Goal: Book appointment/travel/reservation

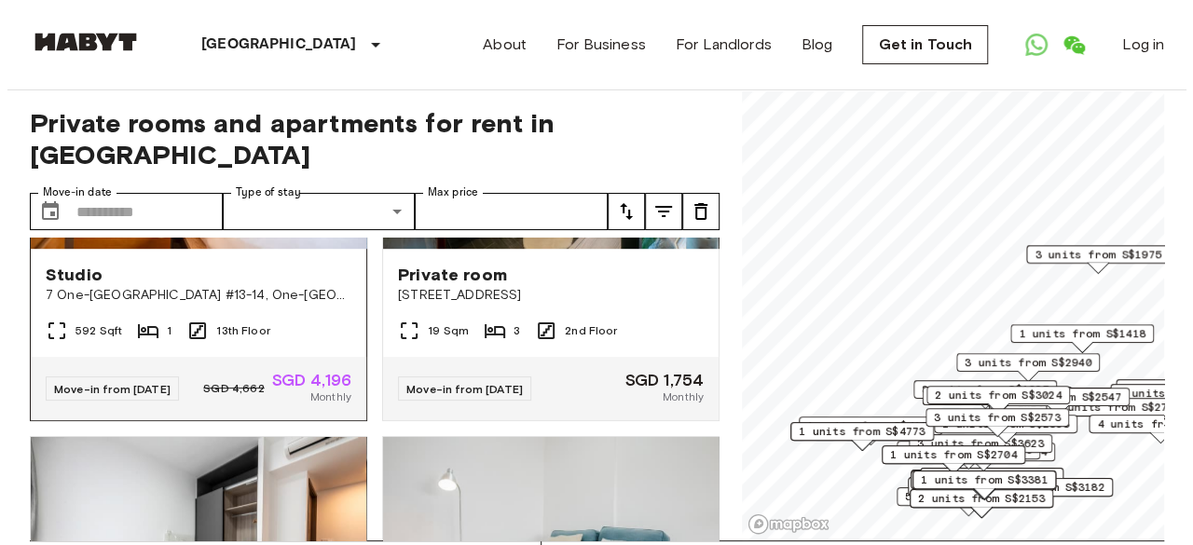
scroll to position [638, 0]
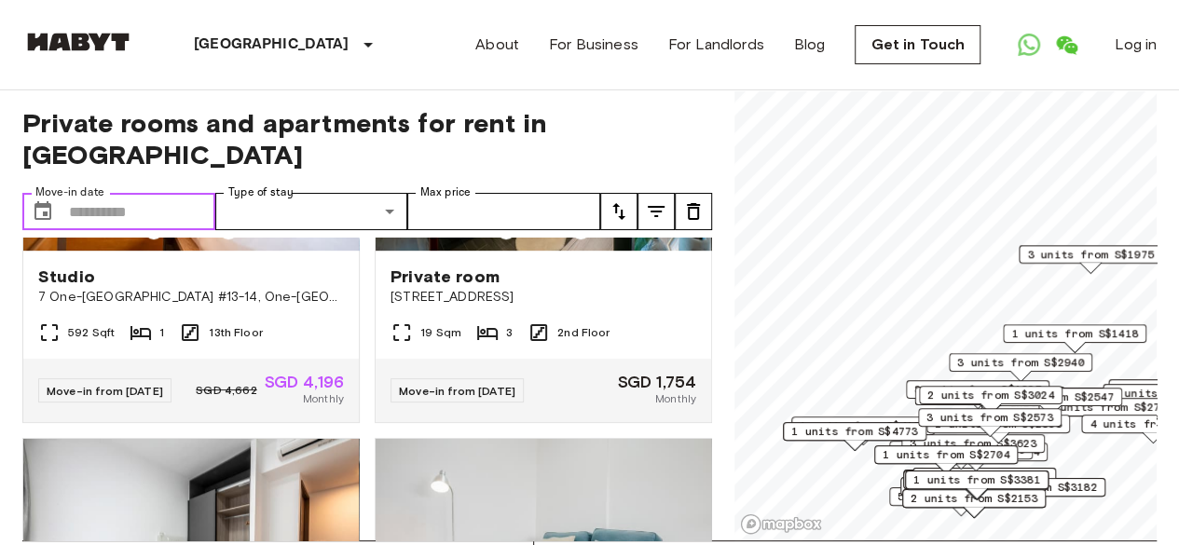
click at [168, 193] on input "Move-in date" at bounding box center [142, 211] width 146 height 37
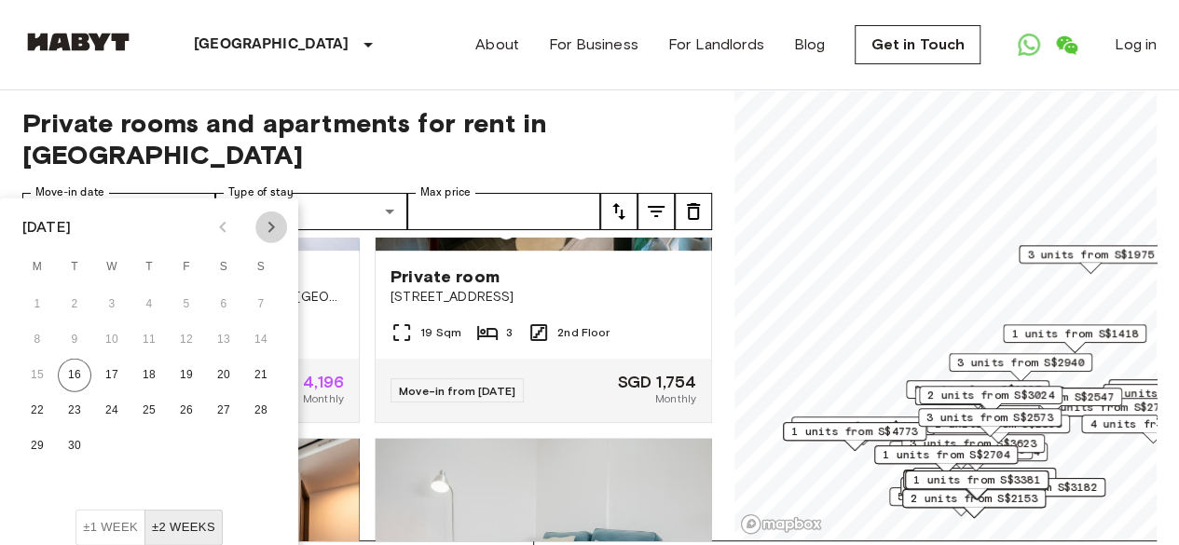
click at [273, 221] on icon "Next month" at bounding box center [271, 227] width 22 height 22
click at [35, 445] on button "27" at bounding box center [38, 447] width 34 height 34
type input "**********"
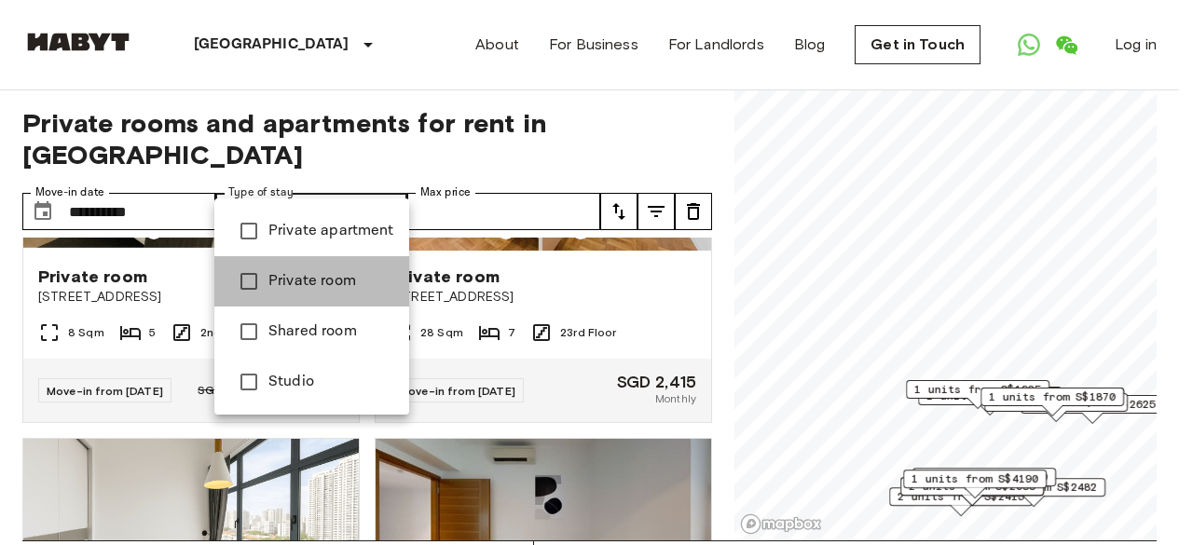
click at [340, 283] on span "Private room" at bounding box center [331, 281] width 126 height 22
type input "**********"
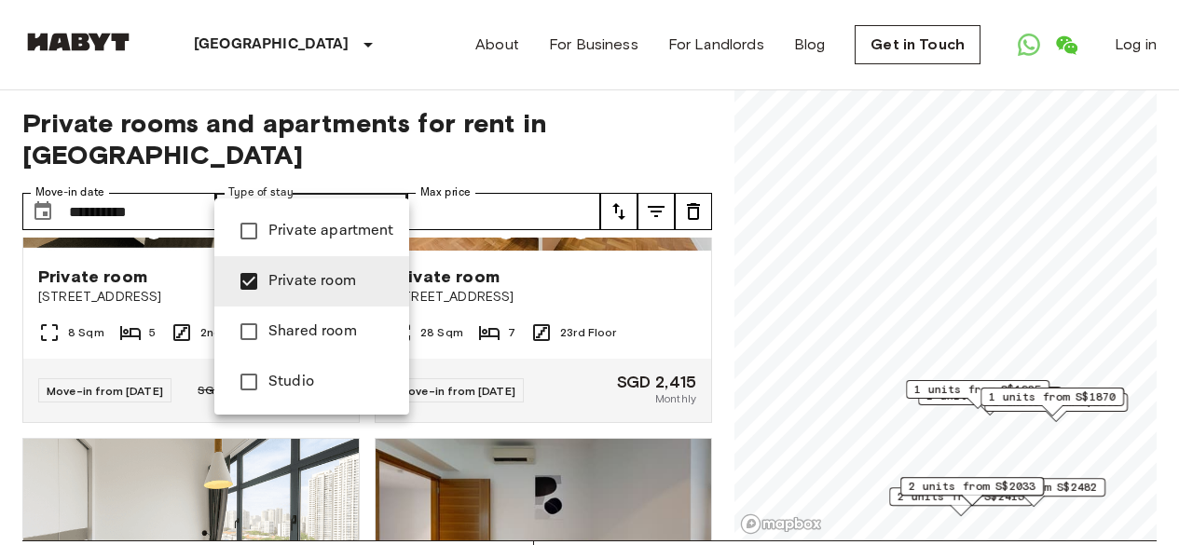
click at [491, 185] on div at bounding box center [596, 272] width 1193 height 545
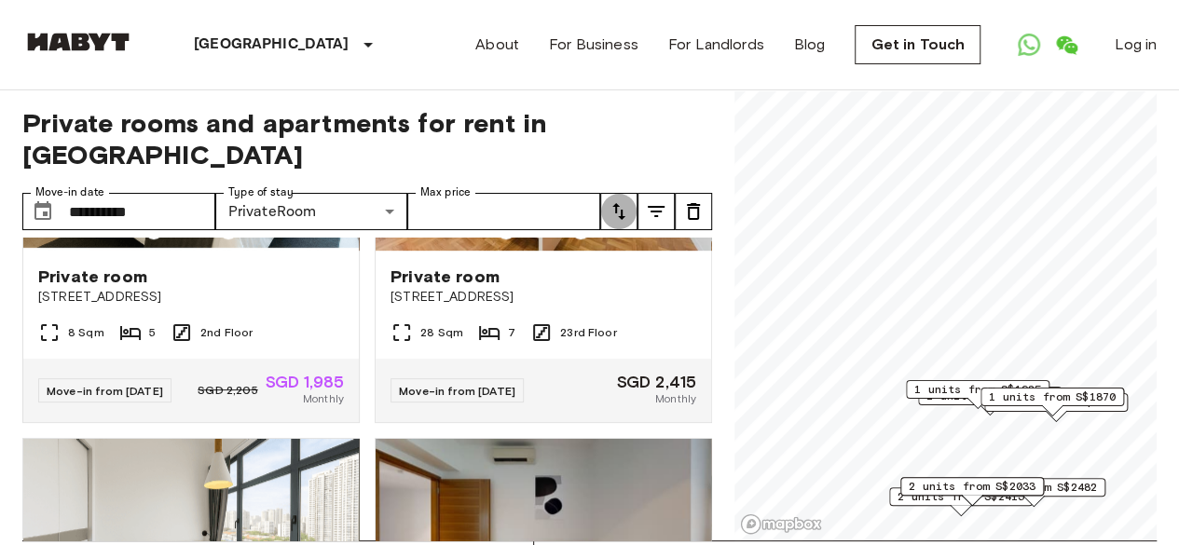
click at [631, 193] on button "tune" at bounding box center [618, 211] width 37 height 37
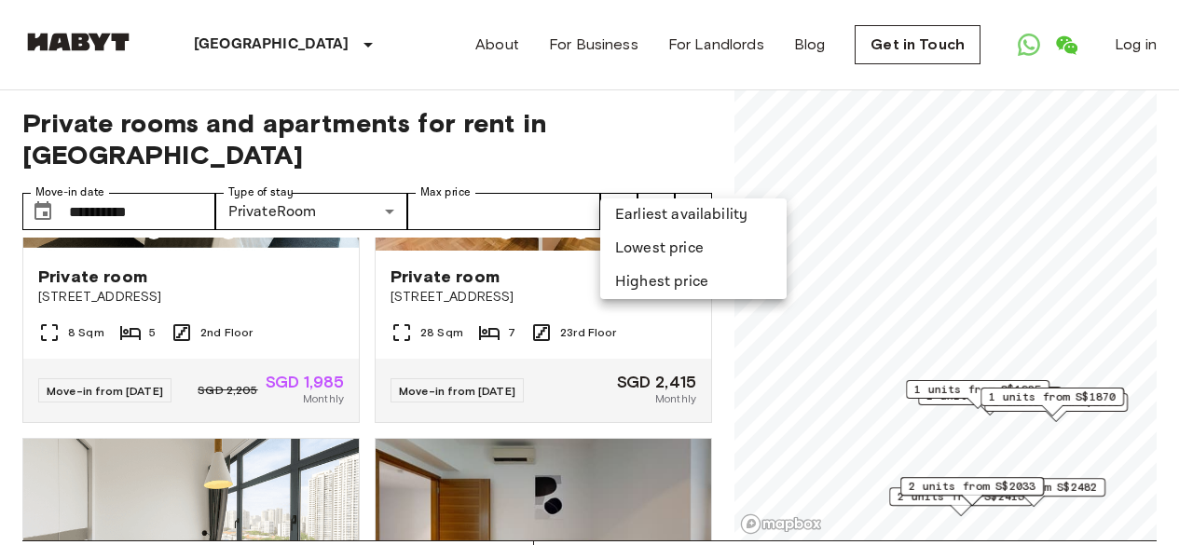
click at [691, 130] on div at bounding box center [596, 272] width 1193 height 545
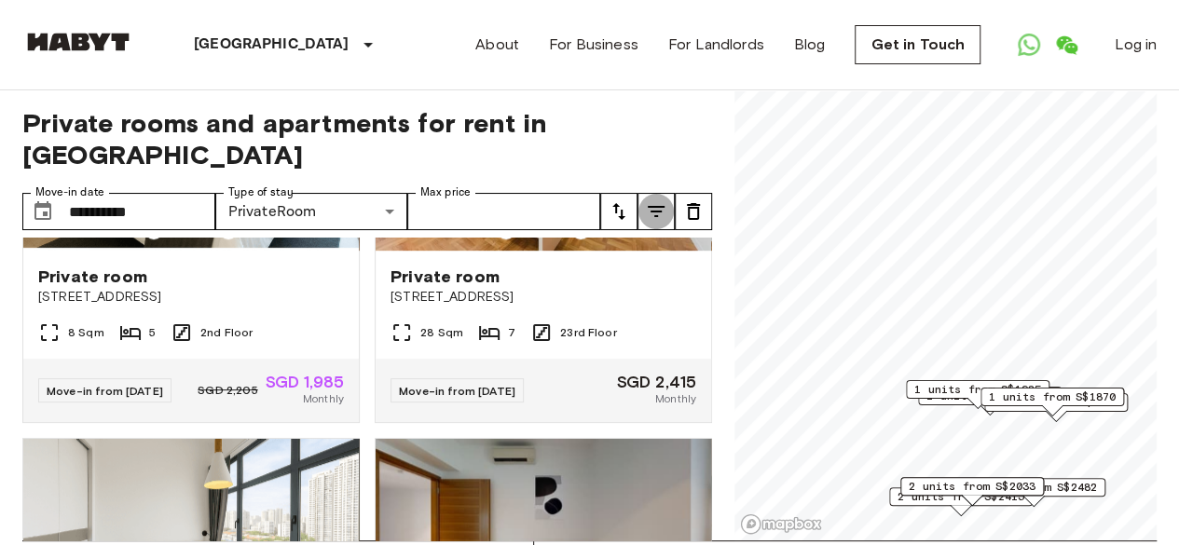
click at [654, 200] on icon "tune" at bounding box center [656, 211] width 22 height 22
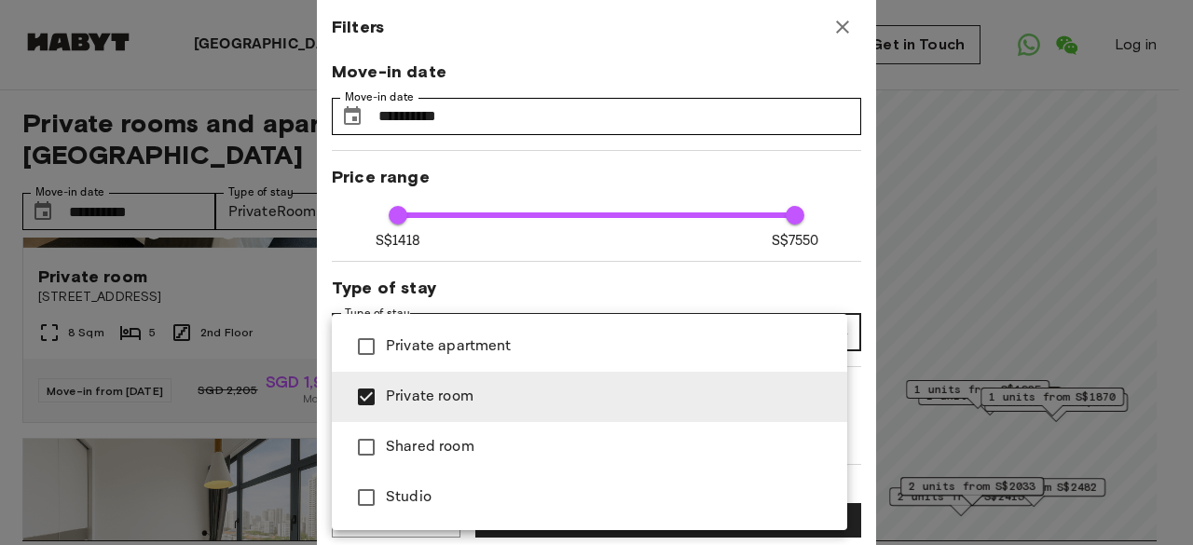
click at [864, 247] on div at bounding box center [596, 272] width 1193 height 545
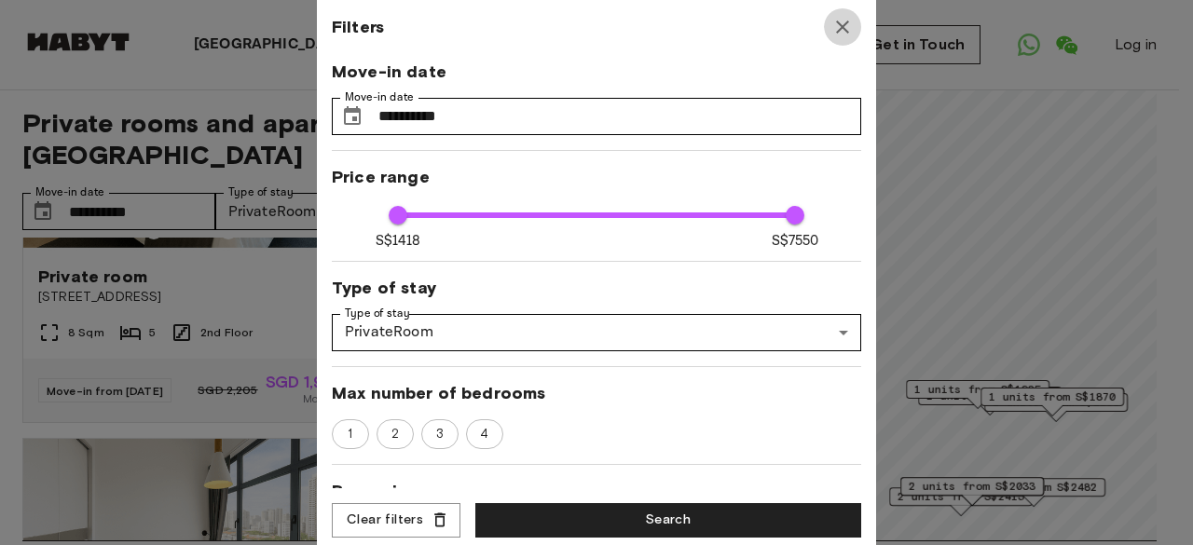
click at [847, 27] on icon "button" at bounding box center [842, 27] width 22 height 22
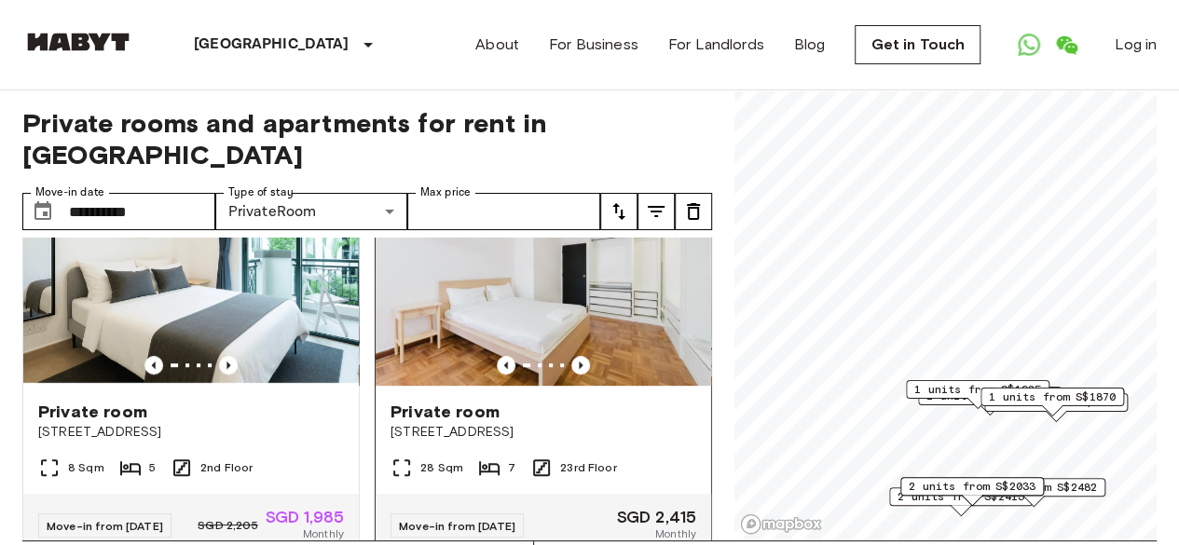
scroll to position [502, 0]
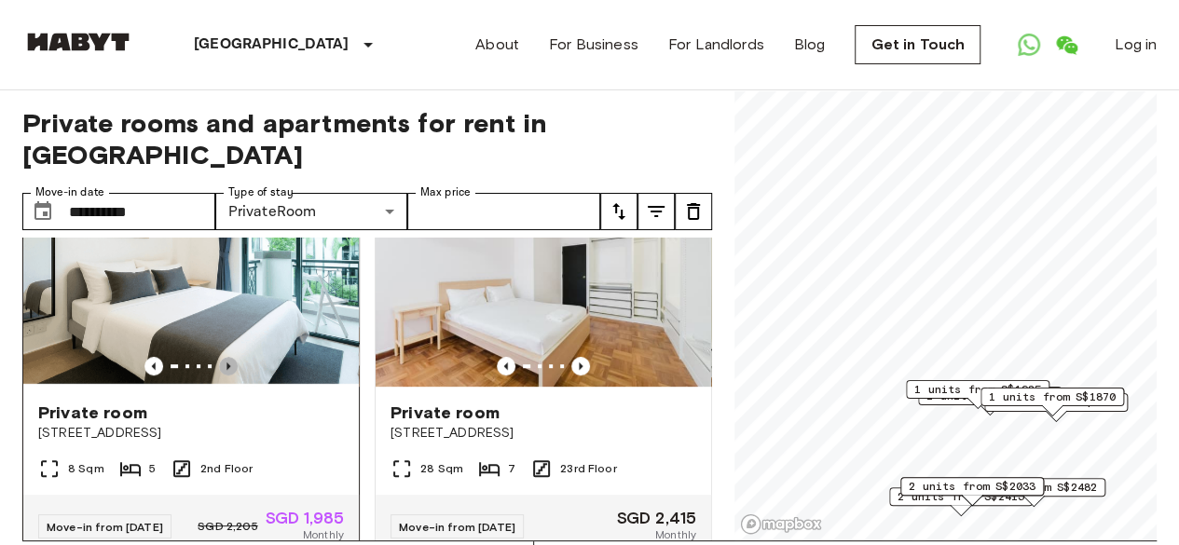
click at [229, 357] on icon "Previous image" at bounding box center [228, 366] width 19 height 19
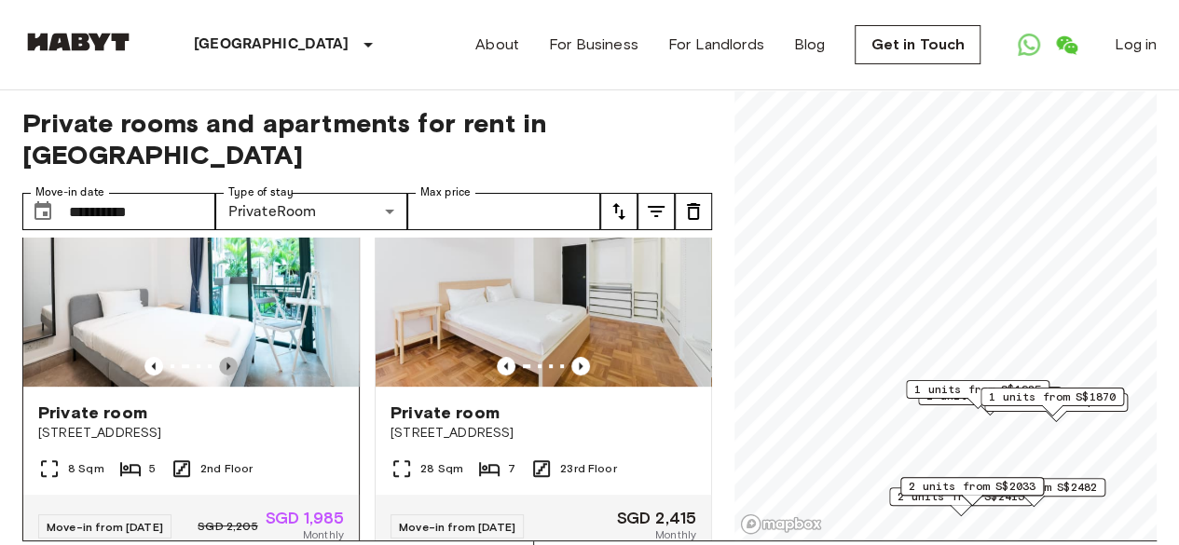
click at [229, 357] on icon "Previous image" at bounding box center [228, 366] width 19 height 19
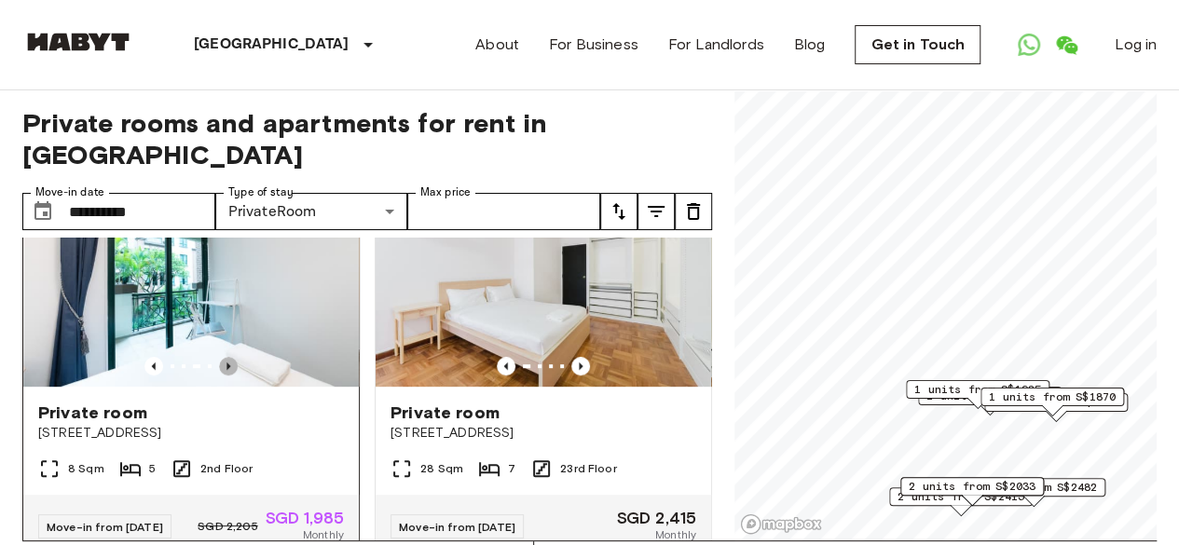
click at [229, 357] on icon "Previous image" at bounding box center [228, 366] width 19 height 19
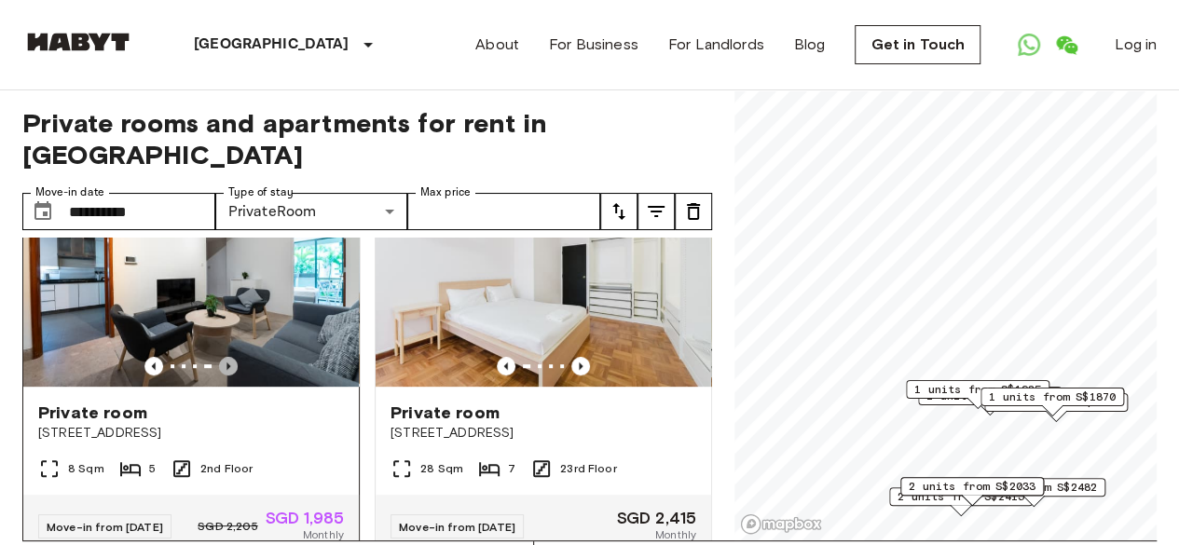
click at [229, 357] on icon "Previous image" at bounding box center [228, 366] width 19 height 19
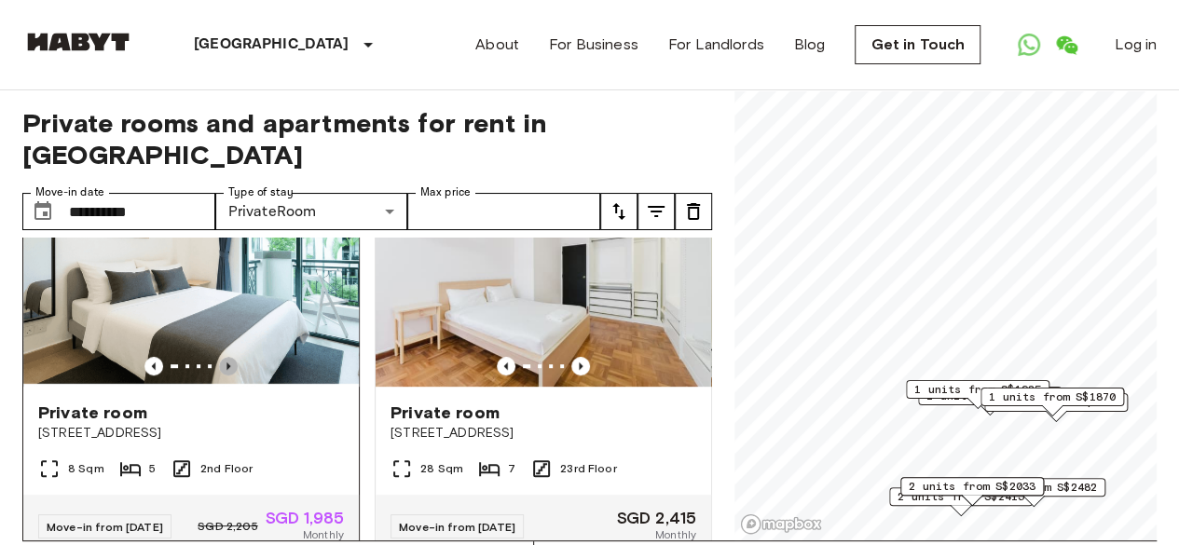
click at [229, 357] on icon "Previous image" at bounding box center [228, 366] width 19 height 19
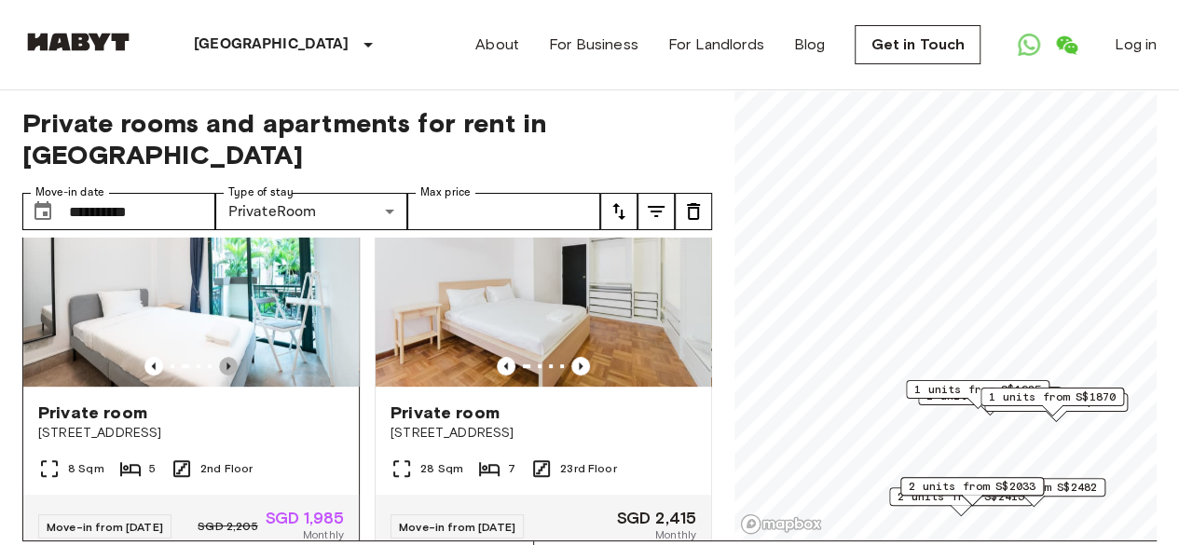
click at [229, 357] on icon "Previous image" at bounding box center [228, 366] width 19 height 19
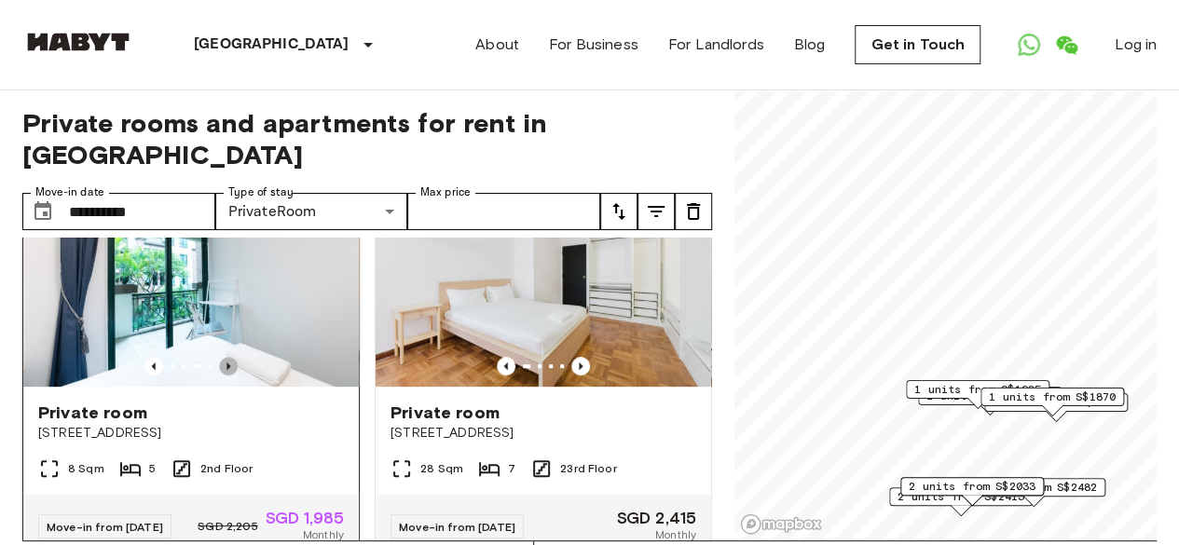
click at [229, 357] on icon "Previous image" at bounding box center [228, 366] width 19 height 19
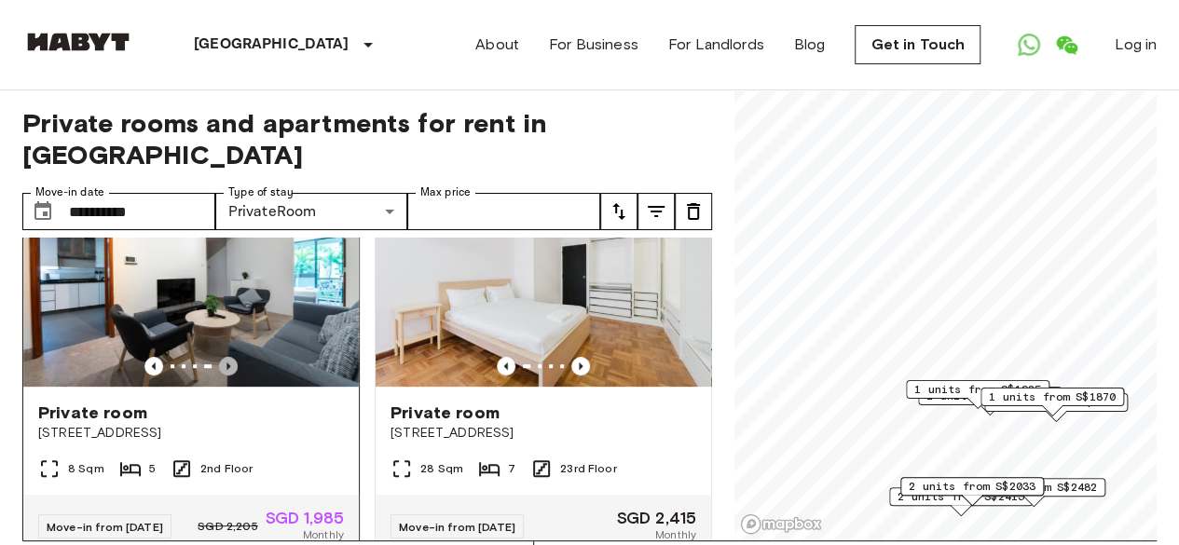
click at [229, 357] on icon "Previous image" at bounding box center [228, 366] width 19 height 19
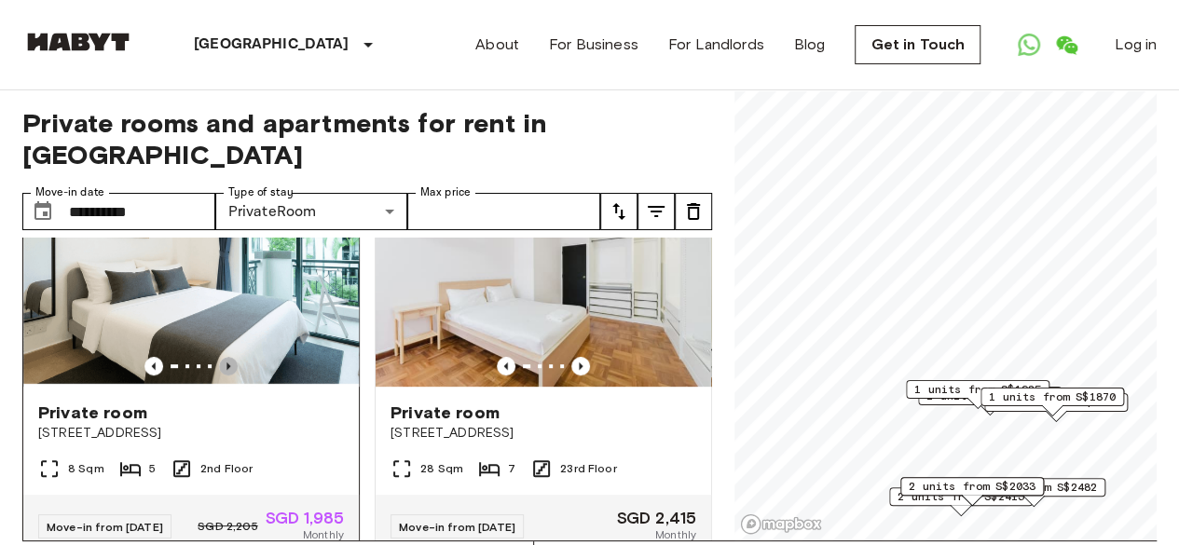
click at [229, 357] on icon "Previous image" at bounding box center [228, 366] width 19 height 19
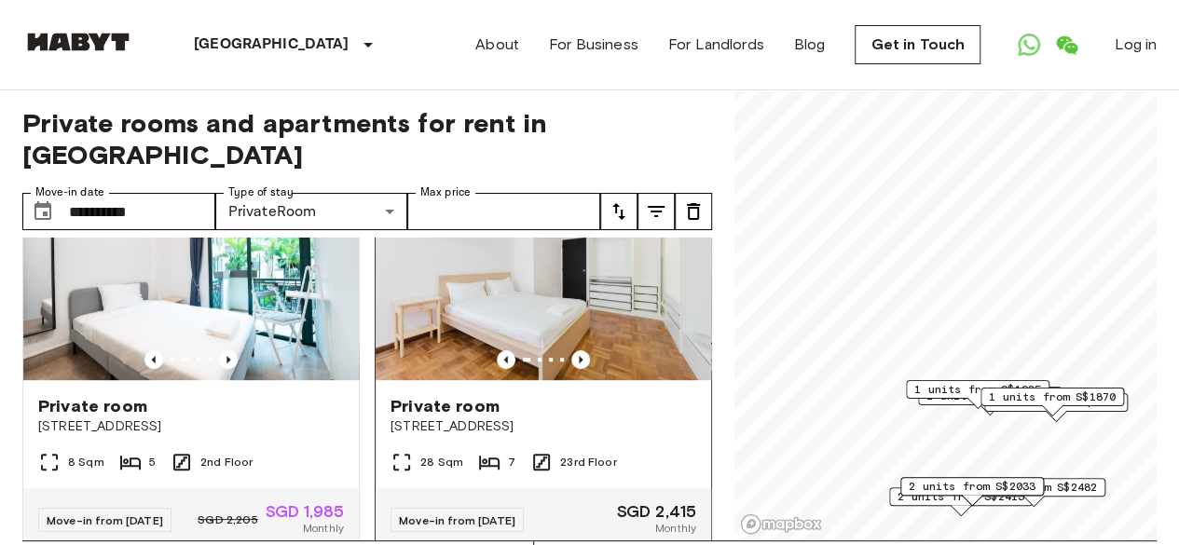
scroll to position [505, 0]
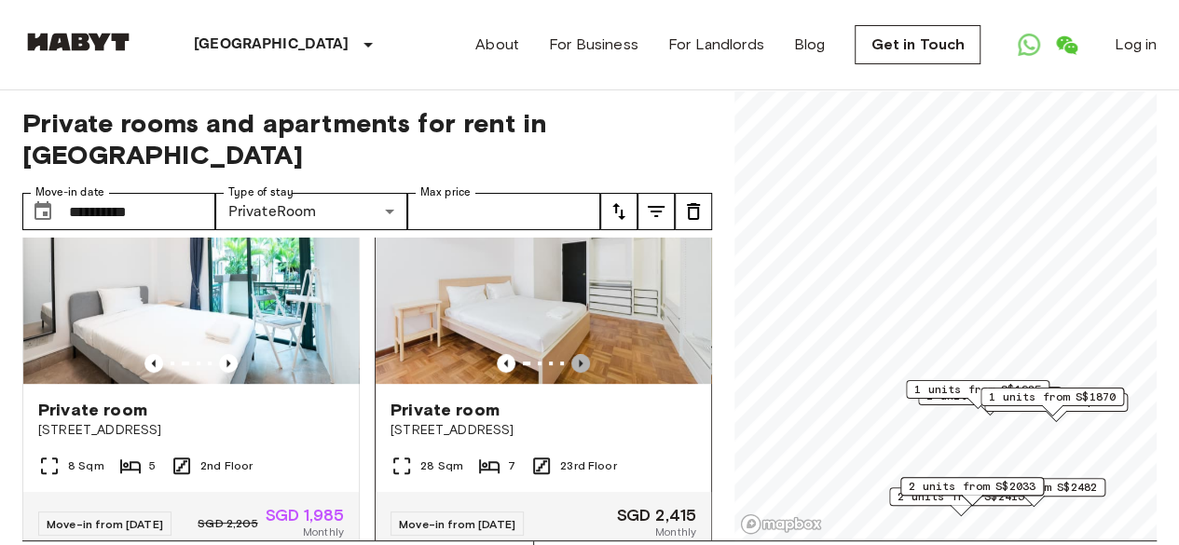
click at [579, 360] on icon "Previous image" at bounding box center [581, 363] width 4 height 7
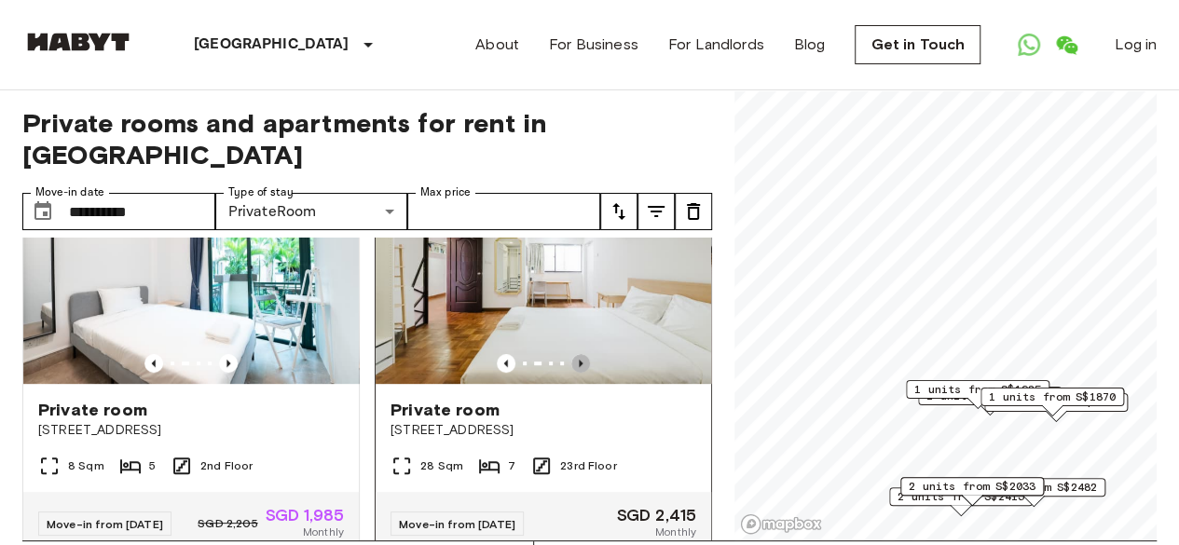
click at [579, 360] on icon "Previous image" at bounding box center [581, 363] width 4 height 7
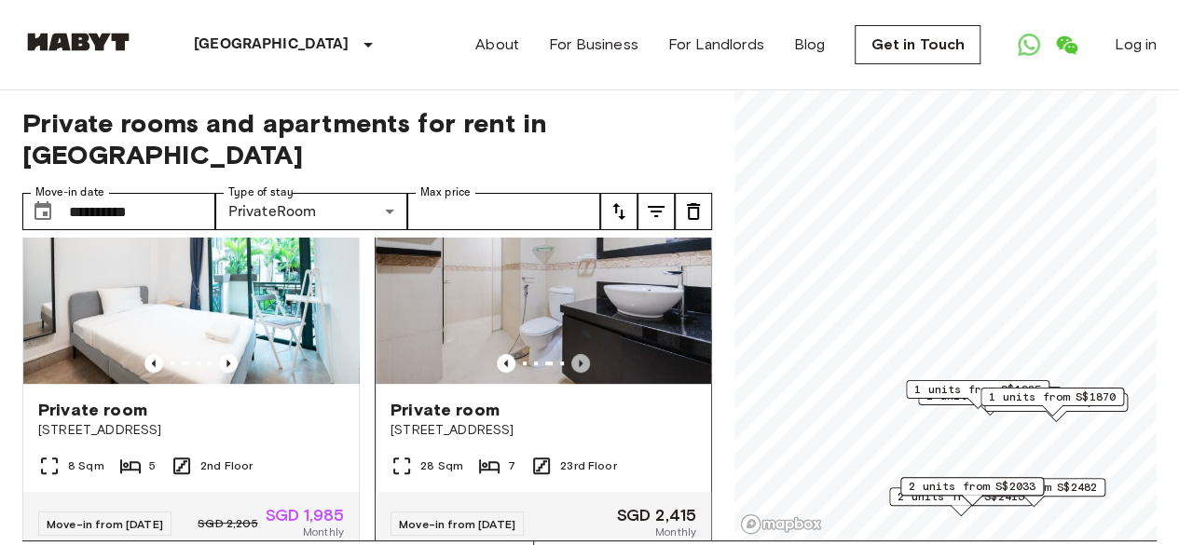
click at [579, 360] on icon "Previous image" at bounding box center [581, 363] width 4 height 7
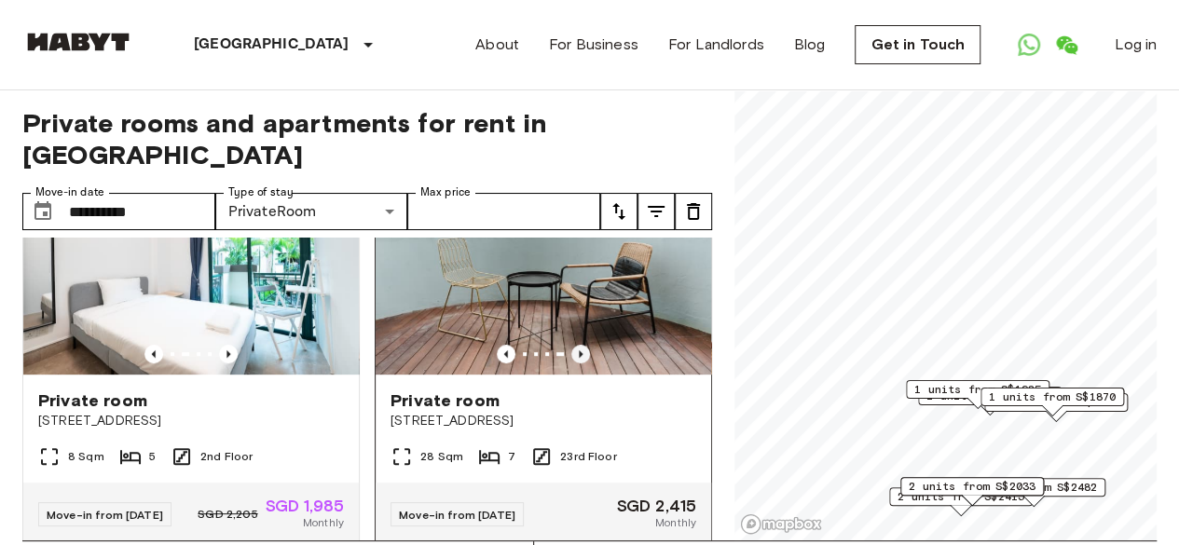
scroll to position [513, 0]
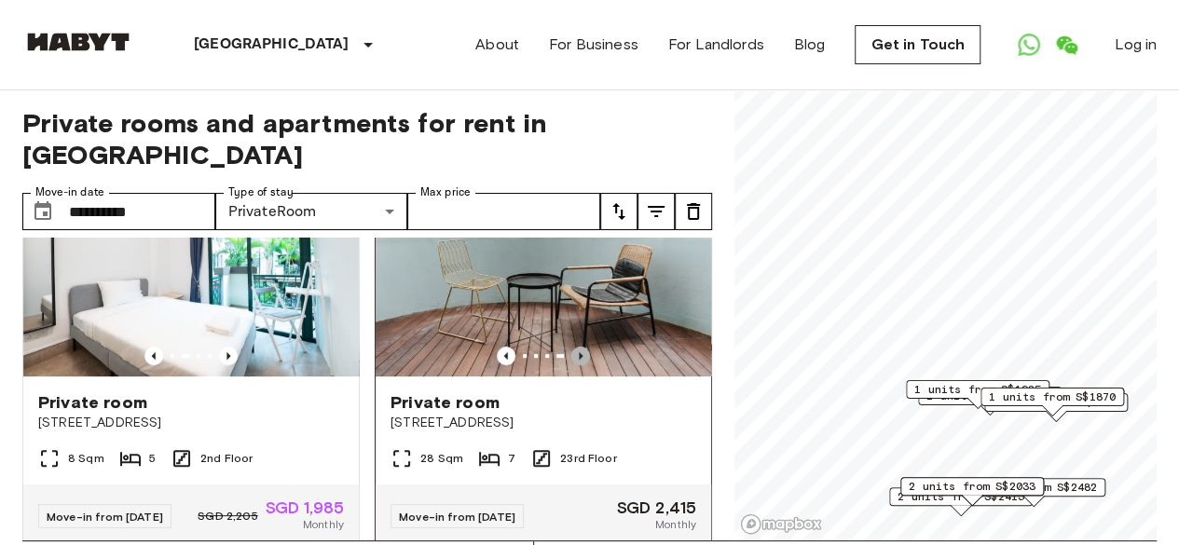
click at [571, 347] on icon "Previous image" at bounding box center [580, 356] width 19 height 19
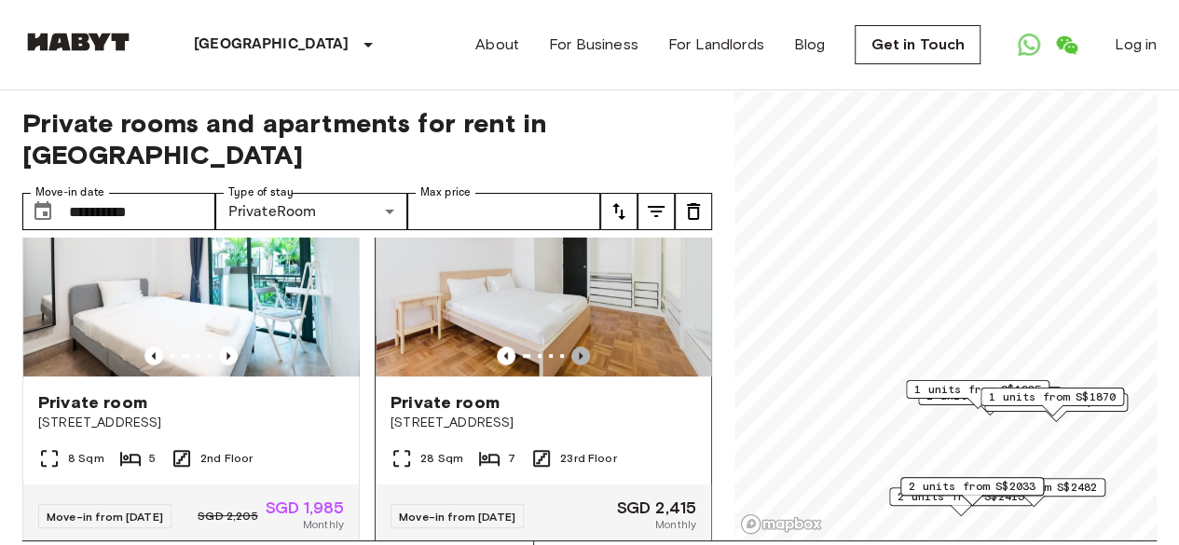
click at [571, 347] on icon "Previous image" at bounding box center [580, 356] width 19 height 19
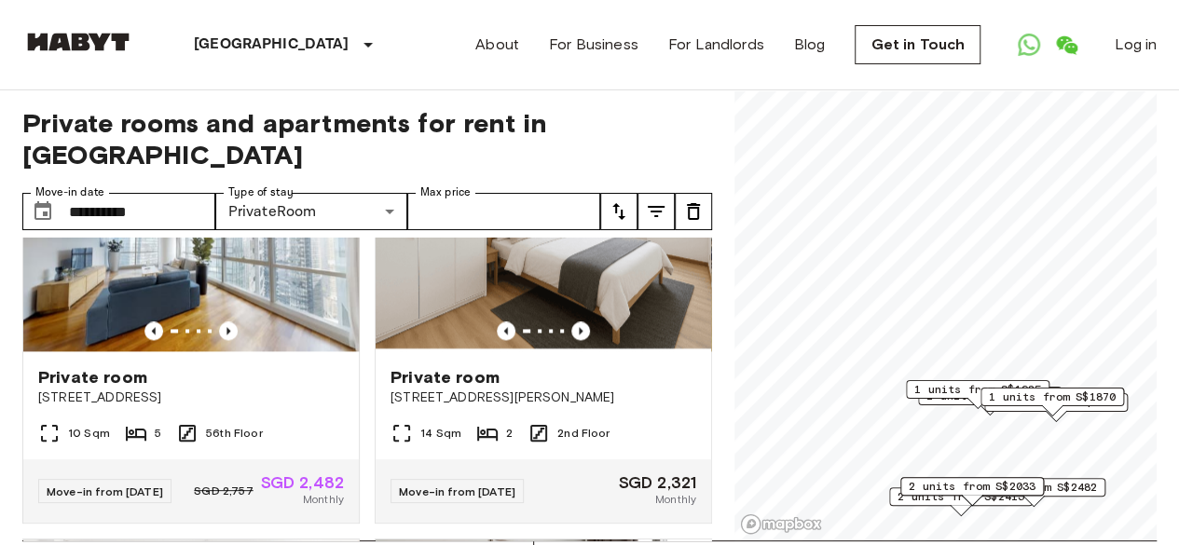
scroll to position [1360, 0]
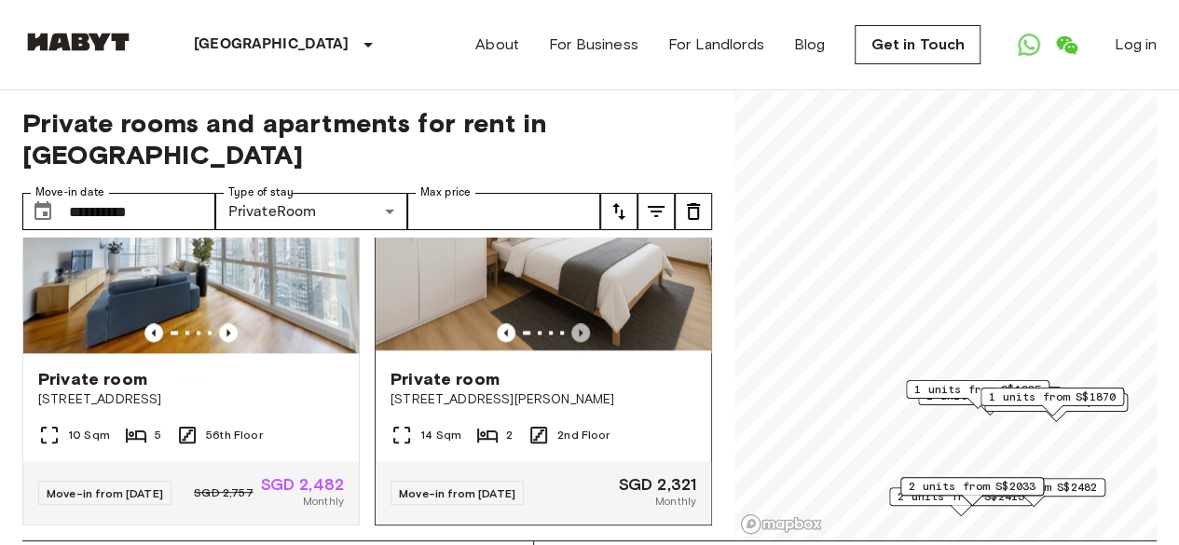
click at [571, 342] on icon "Previous image" at bounding box center [580, 332] width 19 height 19
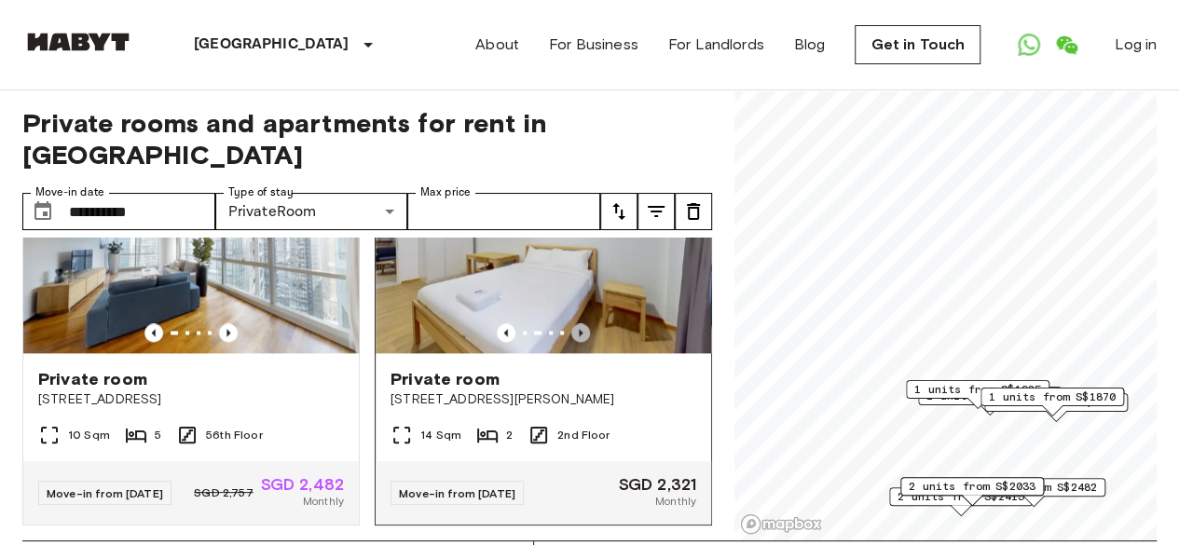
click at [571, 342] on icon "Previous image" at bounding box center [580, 332] width 19 height 19
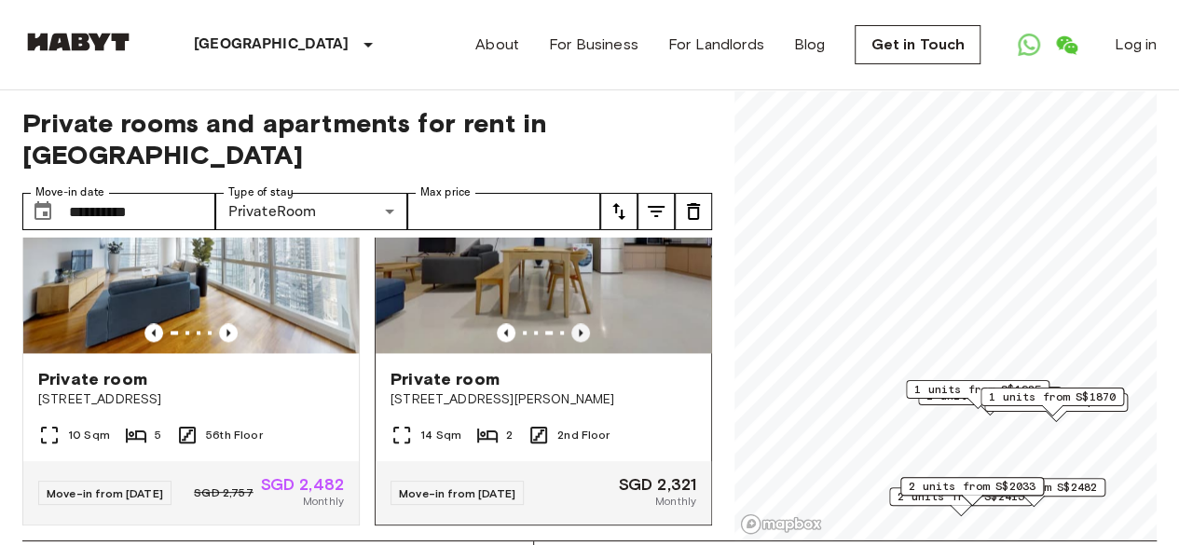
click at [571, 342] on icon "Previous image" at bounding box center [580, 332] width 19 height 19
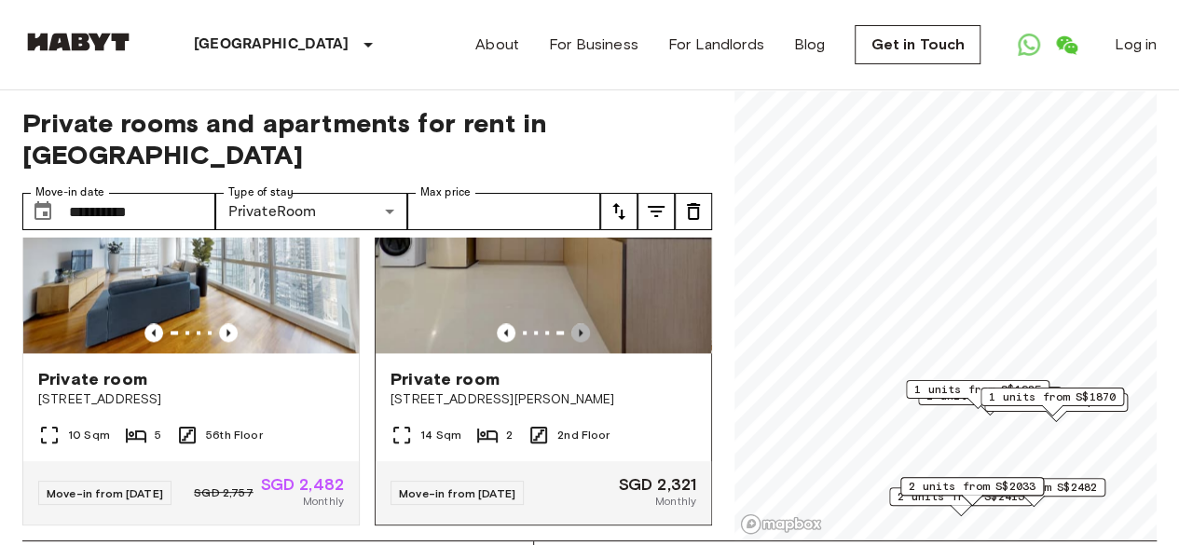
click at [571, 342] on icon "Previous image" at bounding box center [580, 332] width 19 height 19
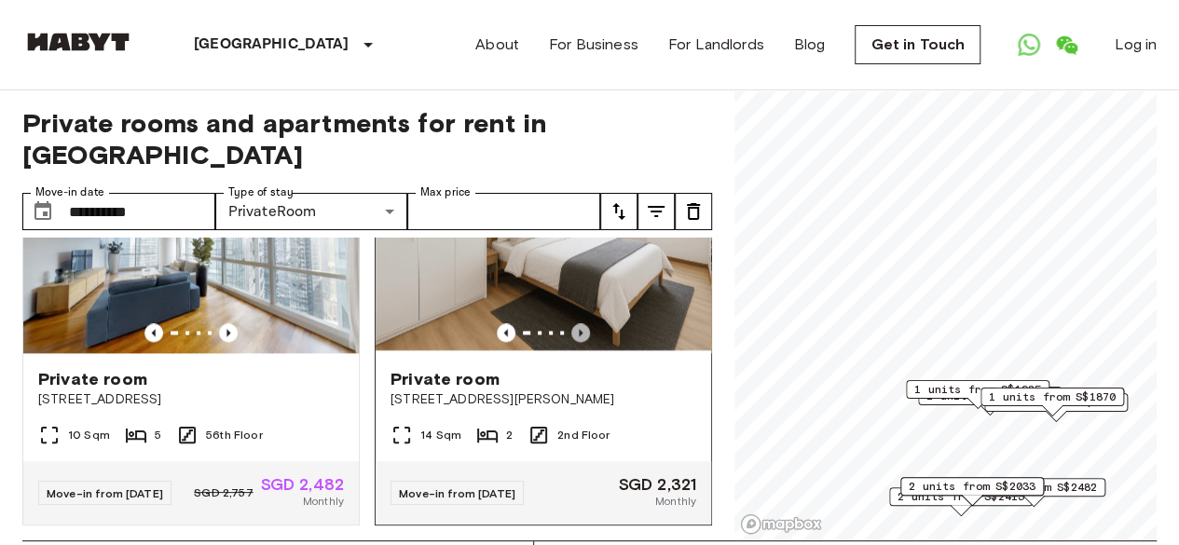
click at [571, 342] on icon "Previous image" at bounding box center [580, 332] width 19 height 19
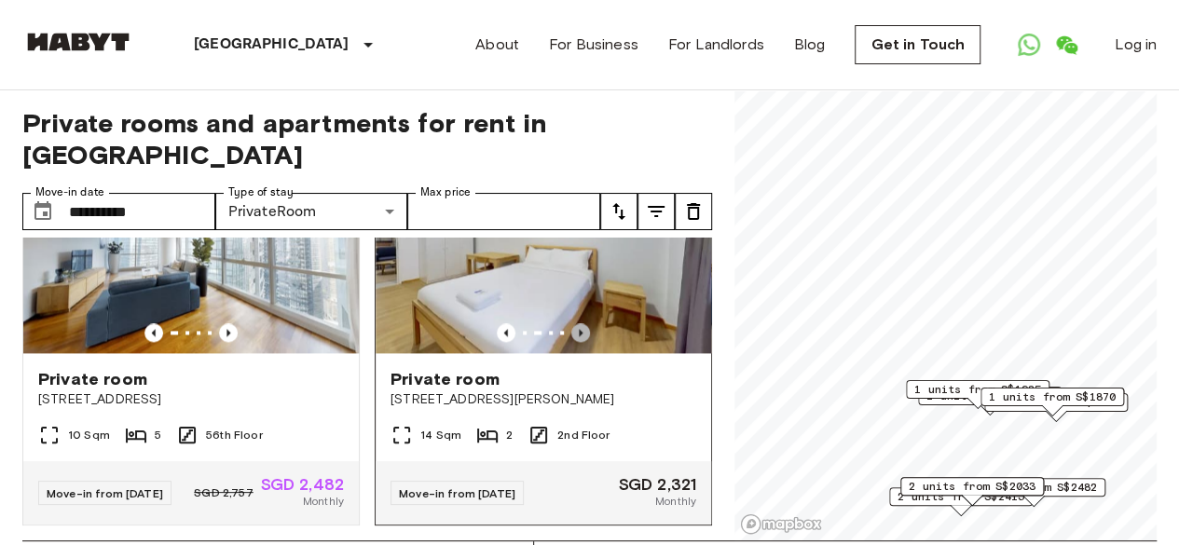
click at [571, 342] on icon "Previous image" at bounding box center [580, 332] width 19 height 19
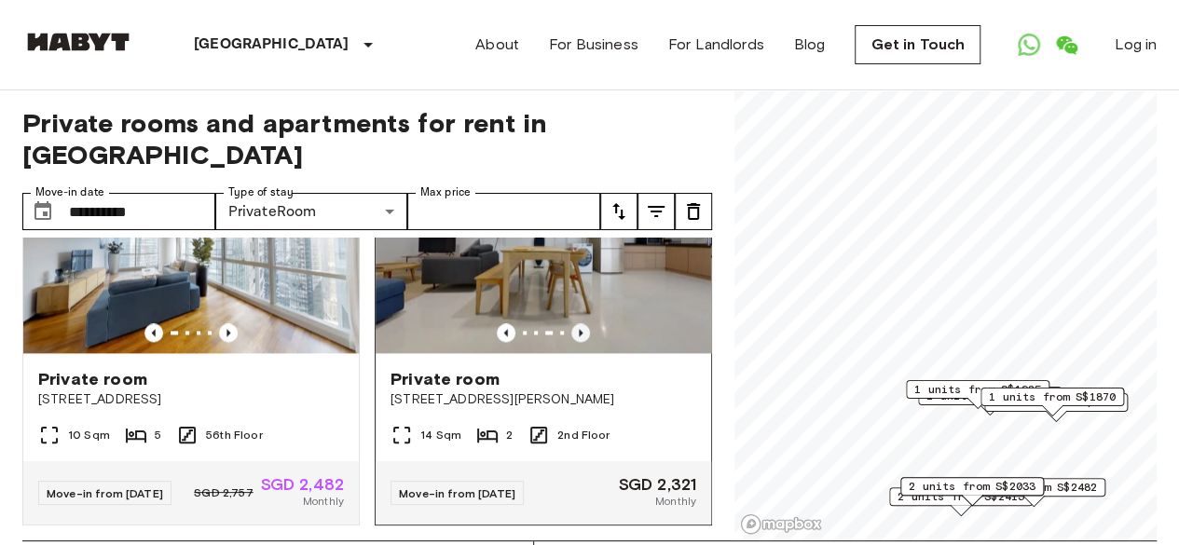
click at [571, 342] on icon "Previous image" at bounding box center [580, 332] width 19 height 19
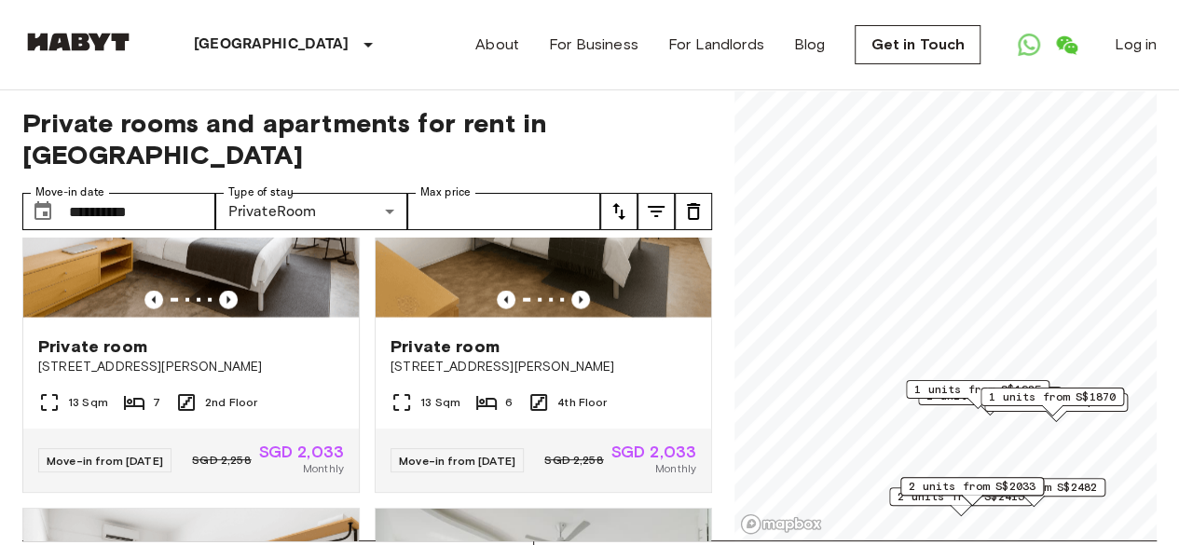
scroll to position [2217, 0]
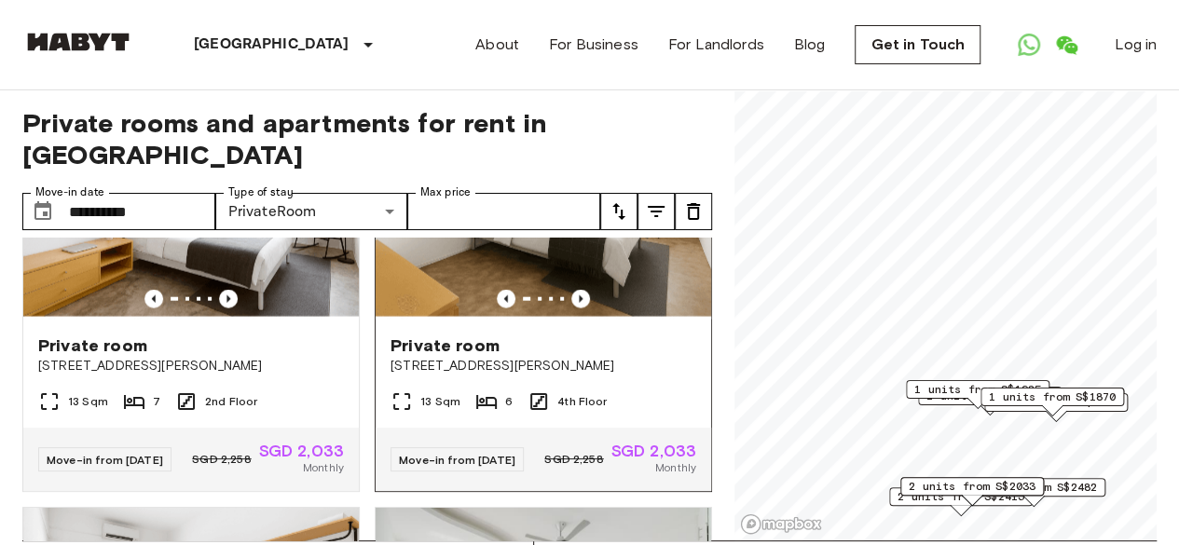
click at [480, 376] on span "[STREET_ADDRESS][PERSON_NAME]" at bounding box center [543, 366] width 306 height 19
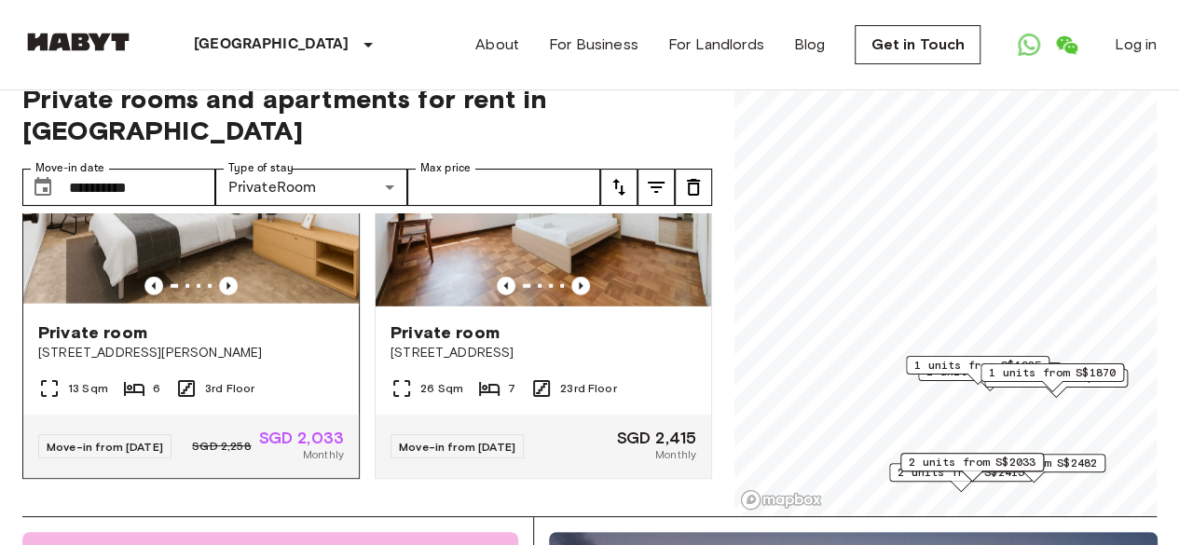
scroll to position [2752, 0]
click at [300, 307] on div "Private room [STREET_ADDRESS][PERSON_NAME]" at bounding box center [191, 342] width 336 height 71
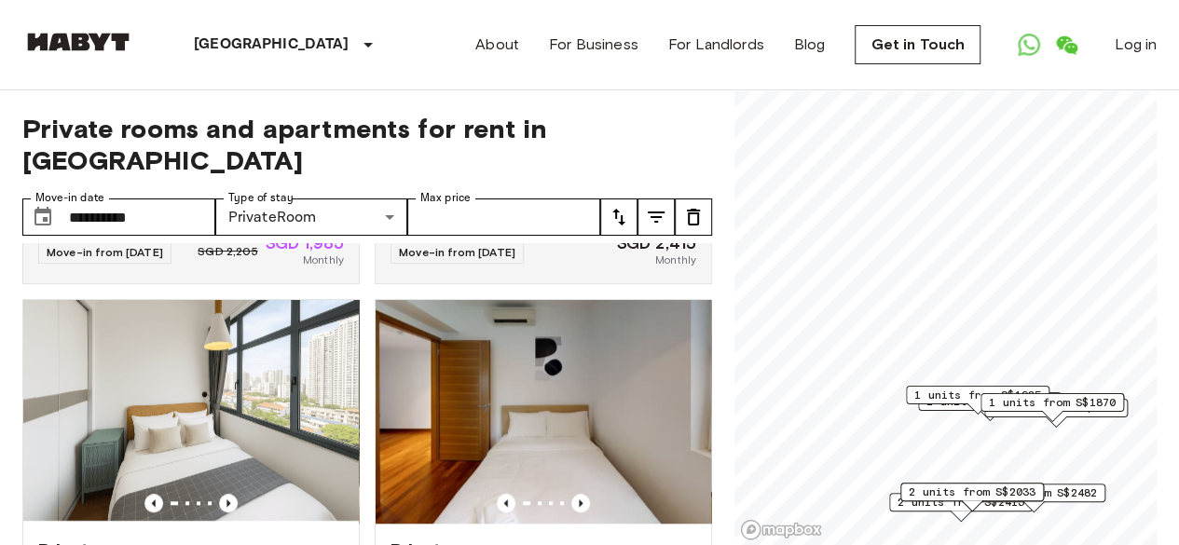
scroll to position [0, 0]
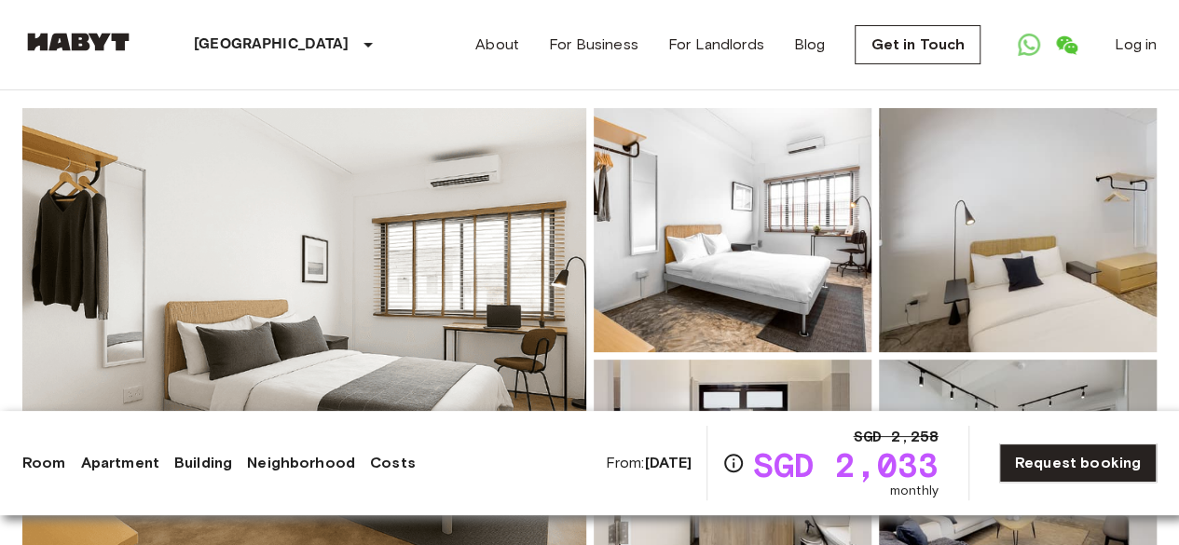
scroll to position [116, 0]
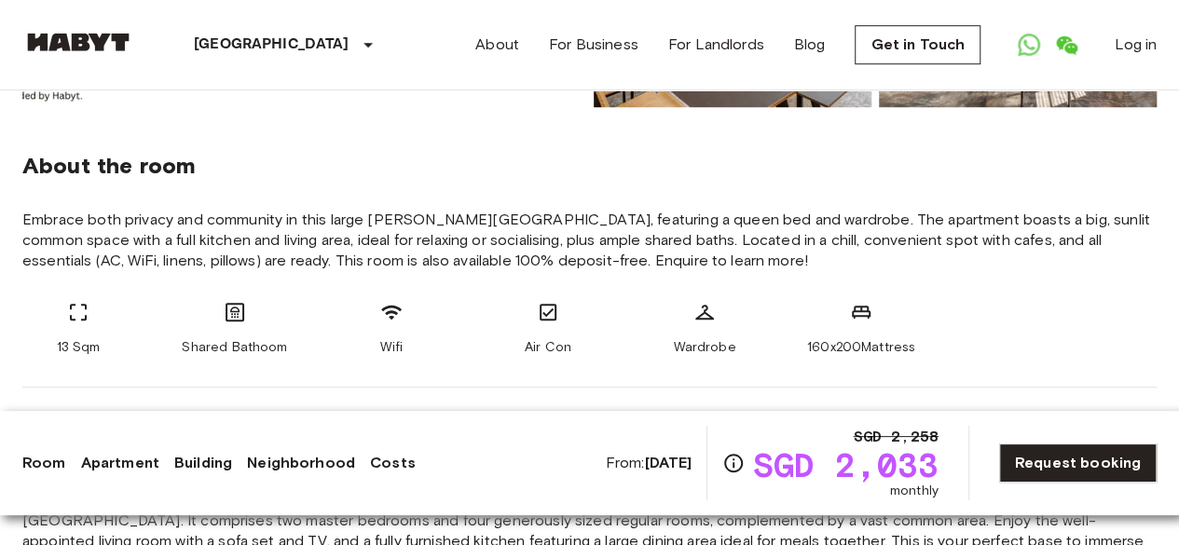
scroll to position [631, 0]
